Goal: Find specific page/section: Find specific page/section

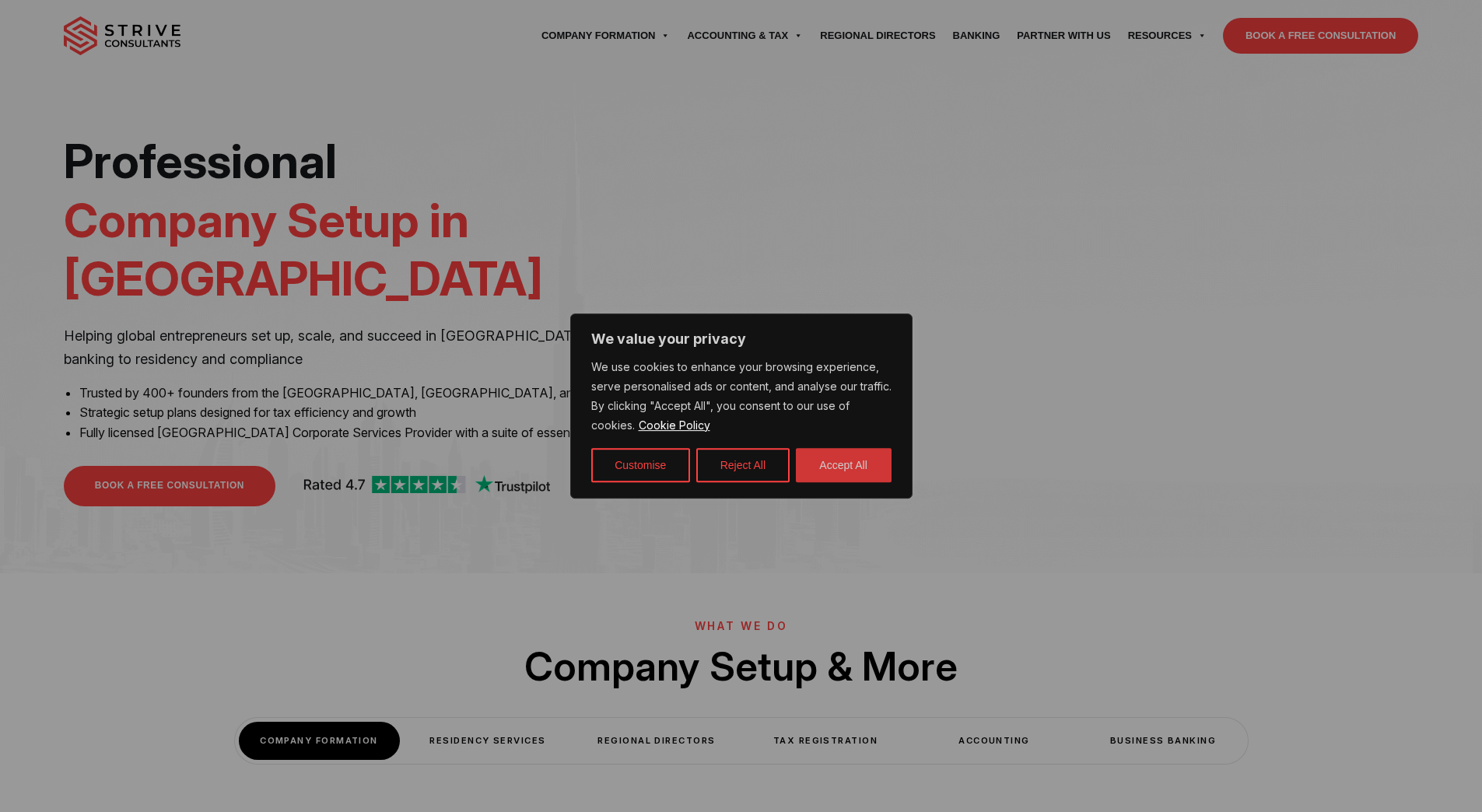
click at [856, 474] on button "Accept All" at bounding box center [843, 464] width 95 height 34
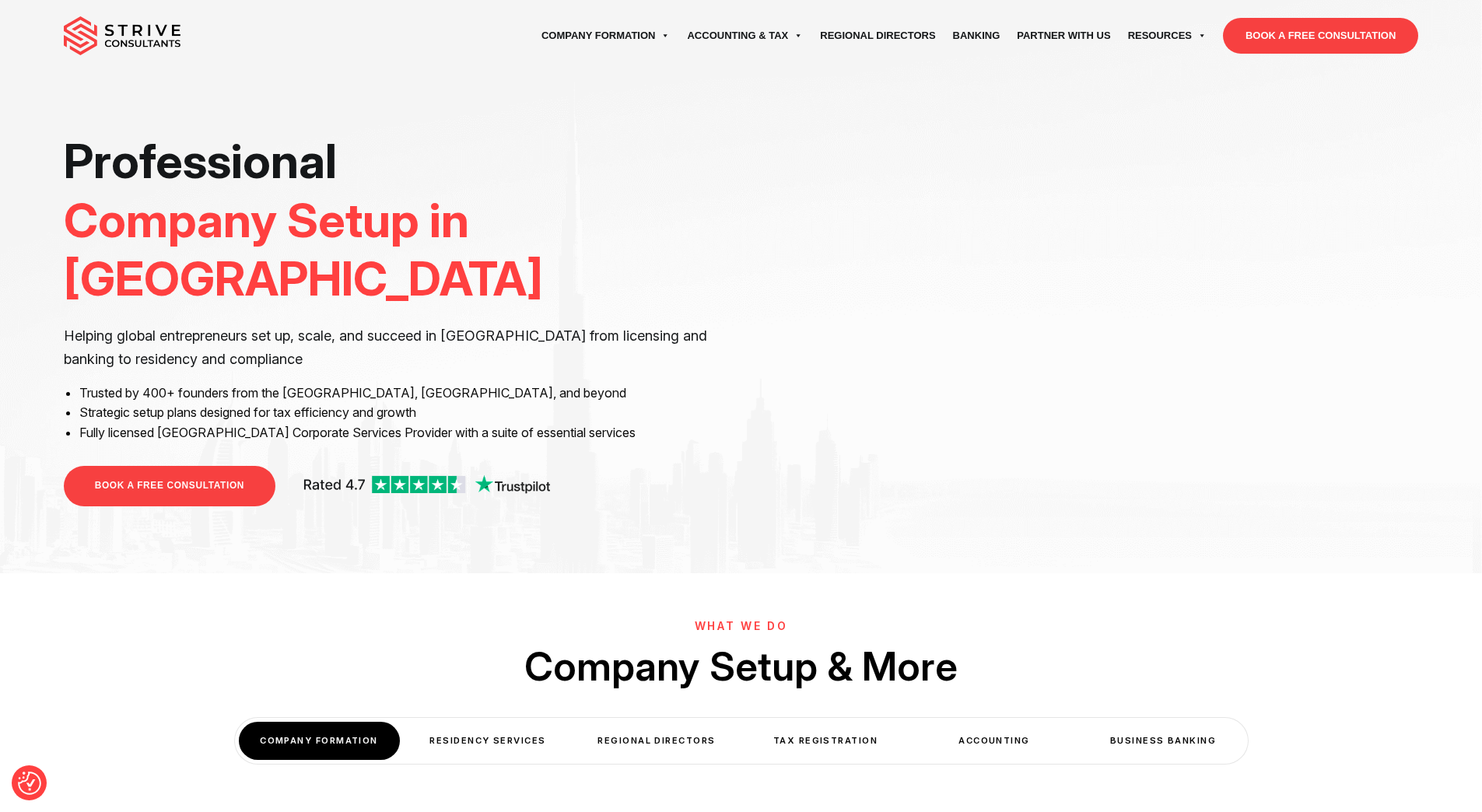
click at [1459, 455] on div "Professional Company Setup in [GEOGRAPHIC_DATA] Helping global entrepreneurs se…" at bounding box center [741, 325] width 1482 height 386
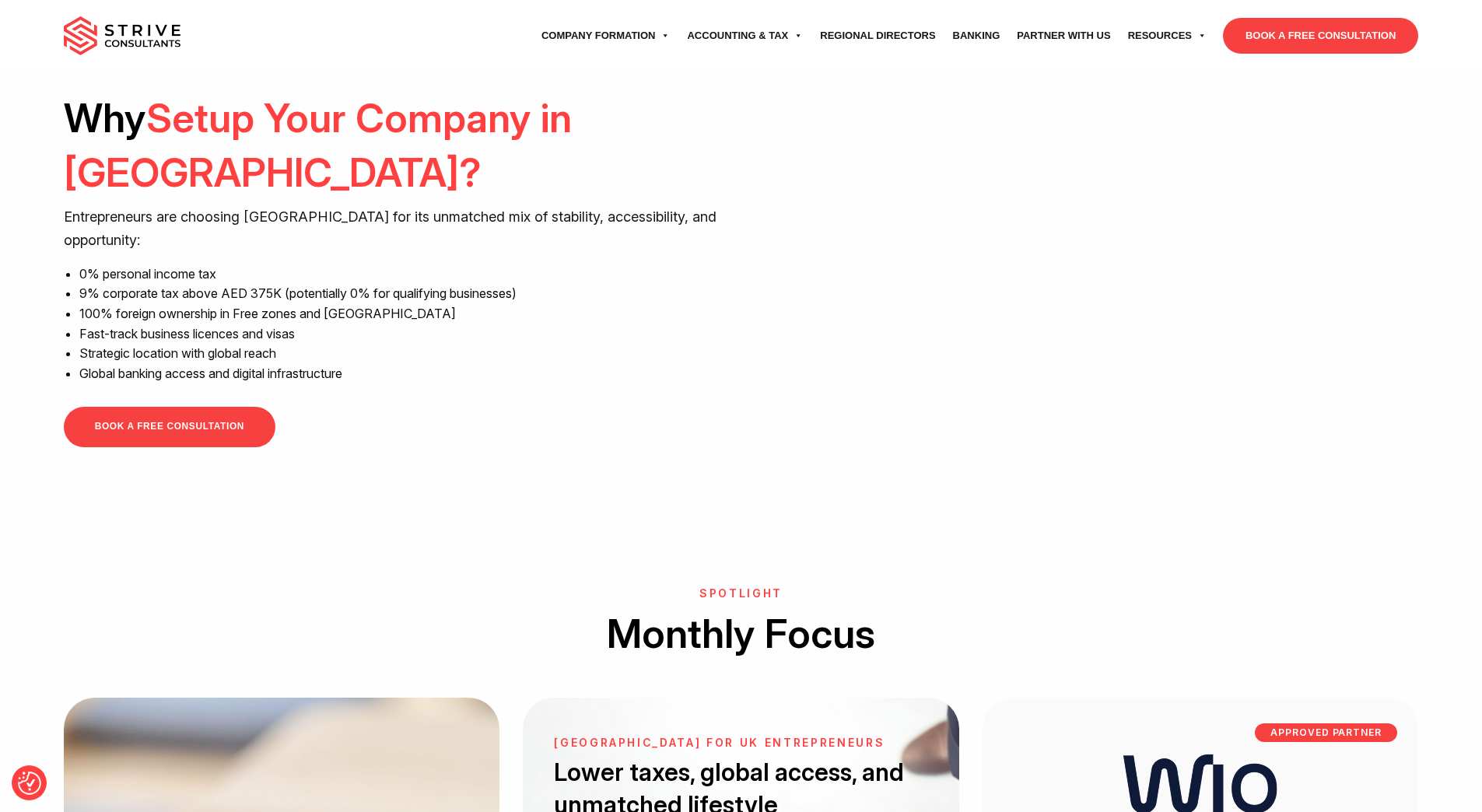
scroll to position [1399, 0]
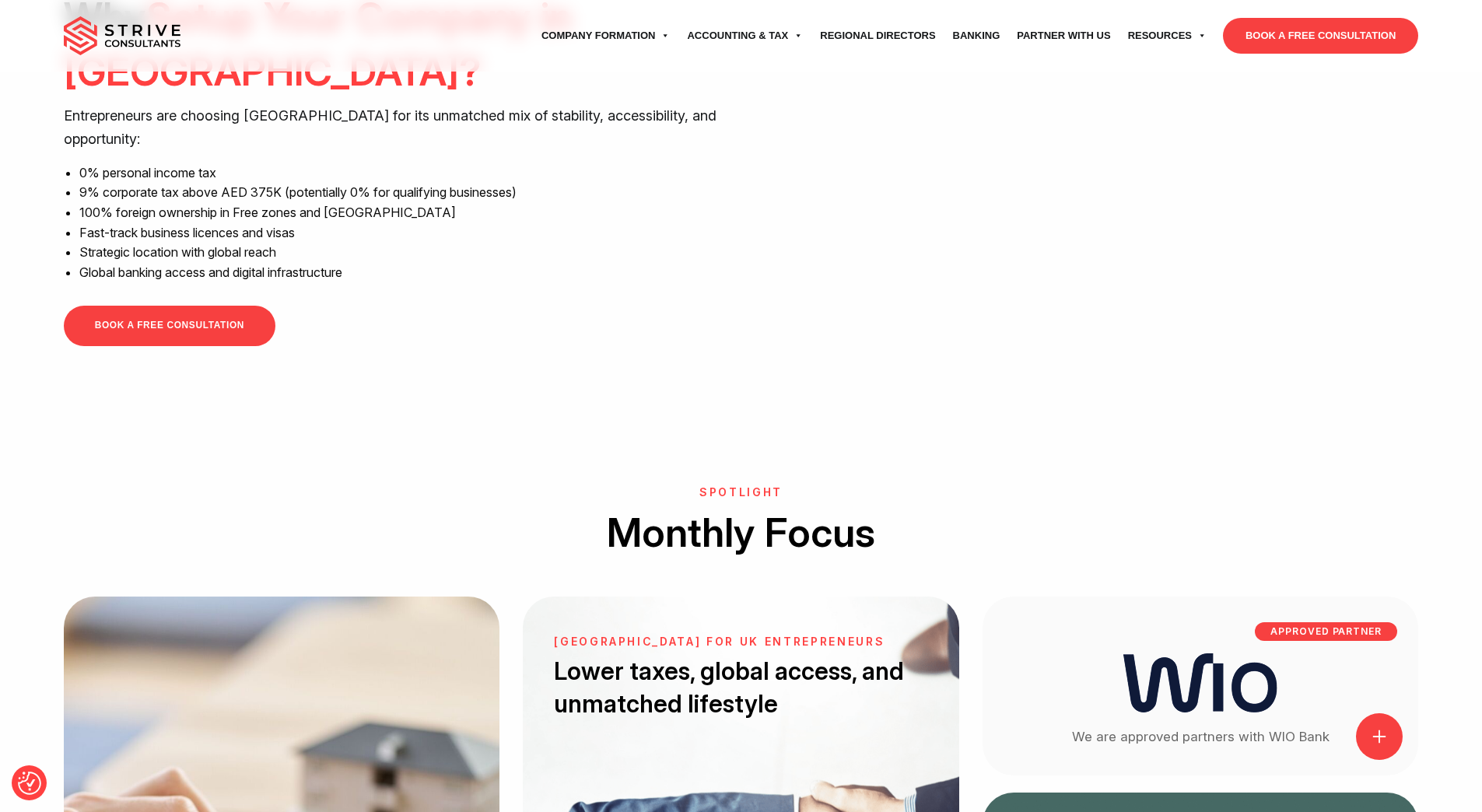
click at [1428, 267] on div "Why Setup Your Company in [GEOGRAPHIC_DATA]? Entrepreneurs are choosing [GEOGRA…" at bounding box center [741, 183] width 1378 height 386
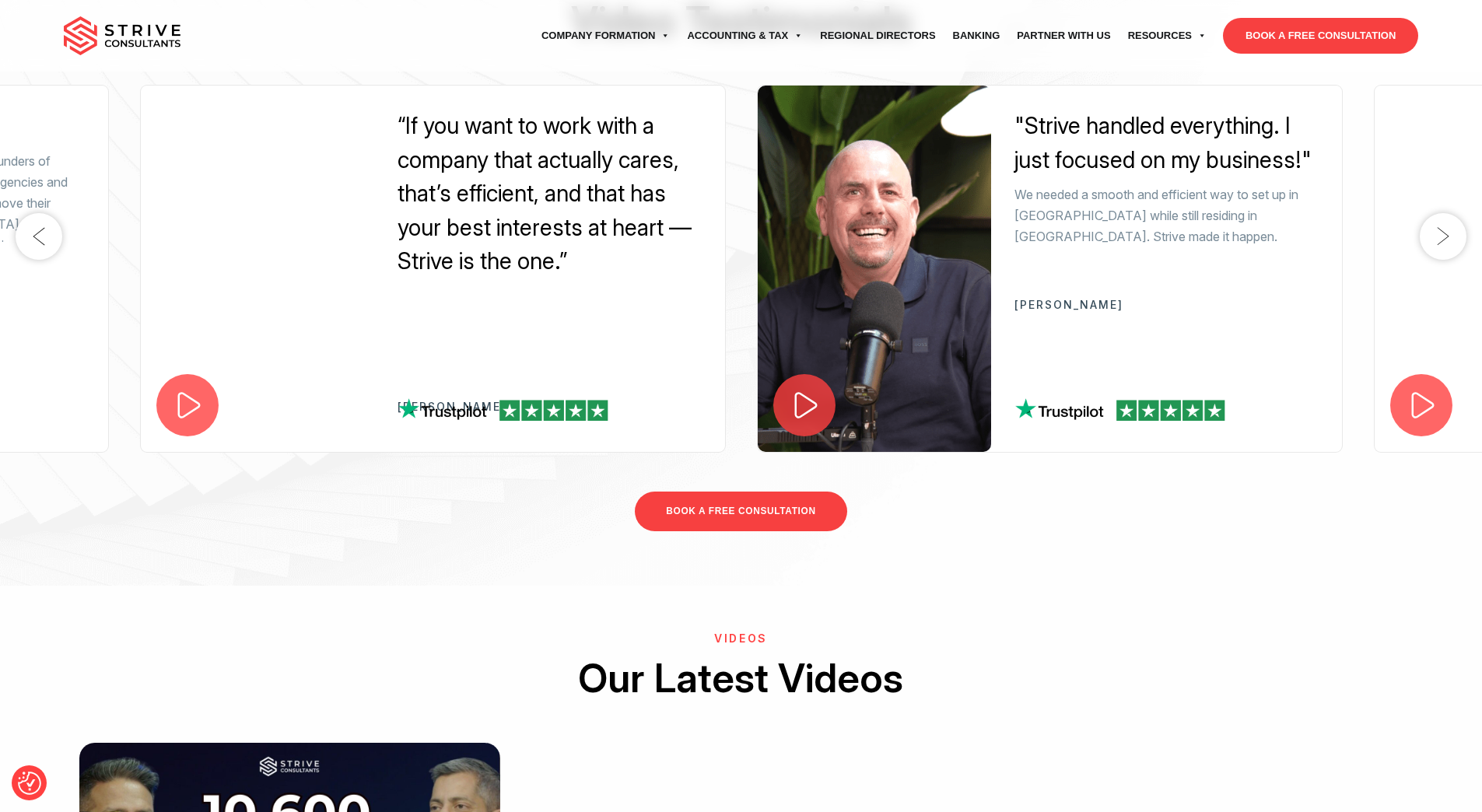
scroll to position [2799, 0]
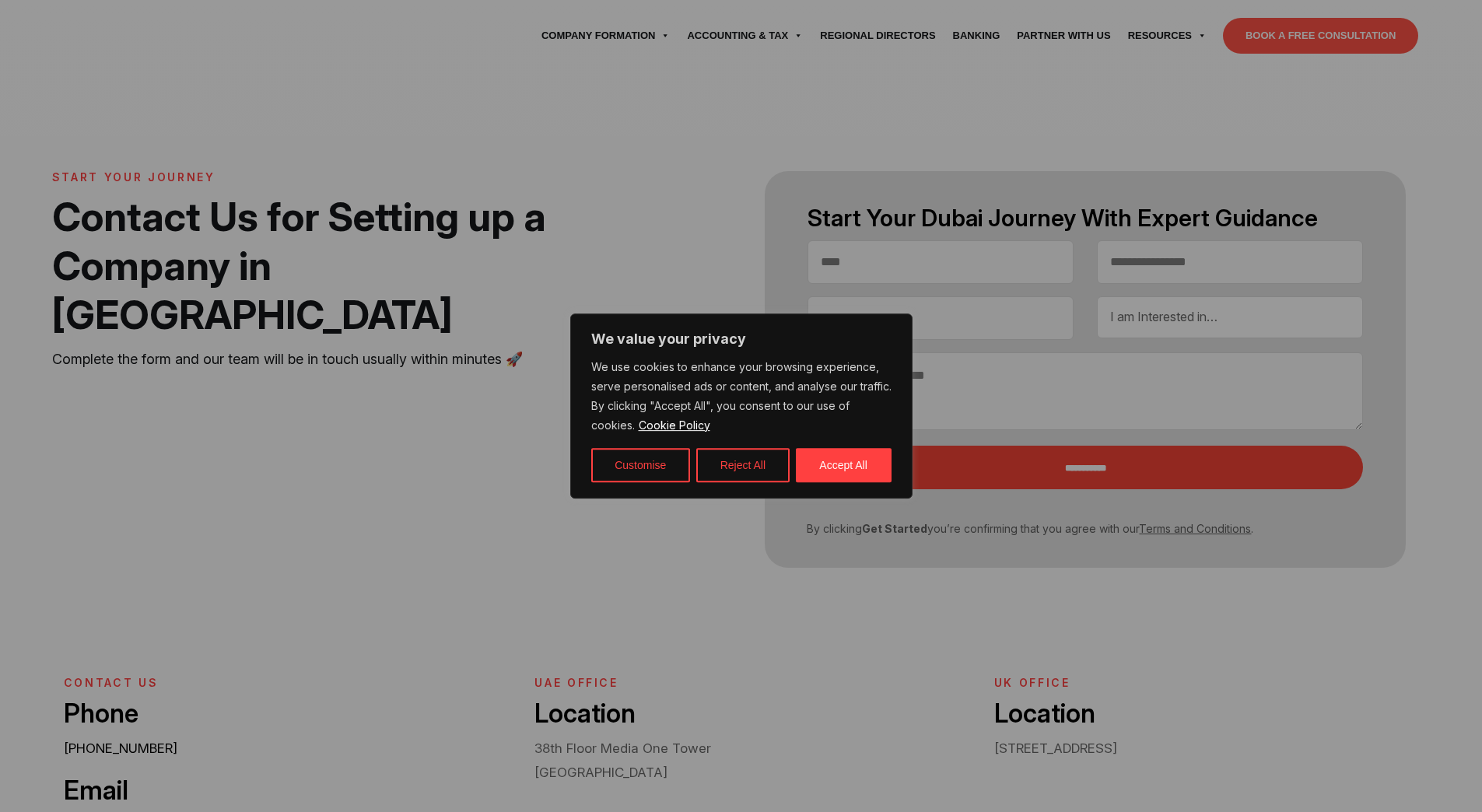
select select "Contact form"
